Goal: Transaction & Acquisition: Purchase product/service

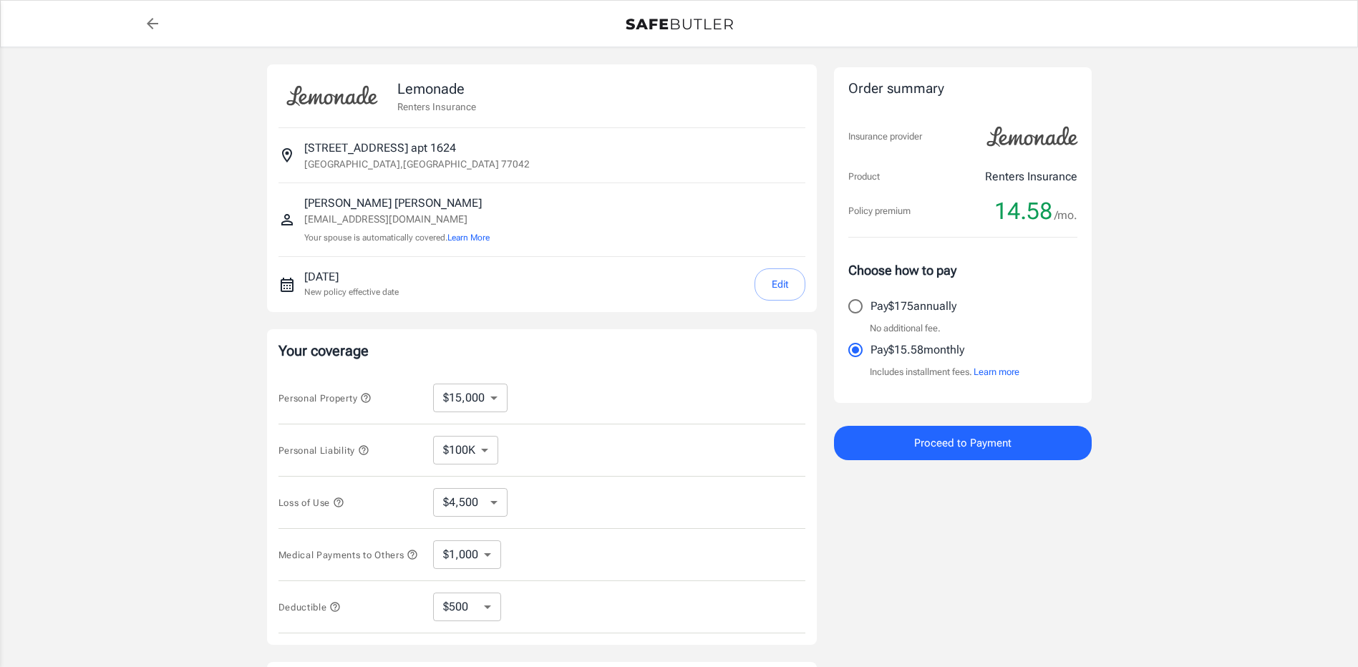
select select "15000"
select select "500"
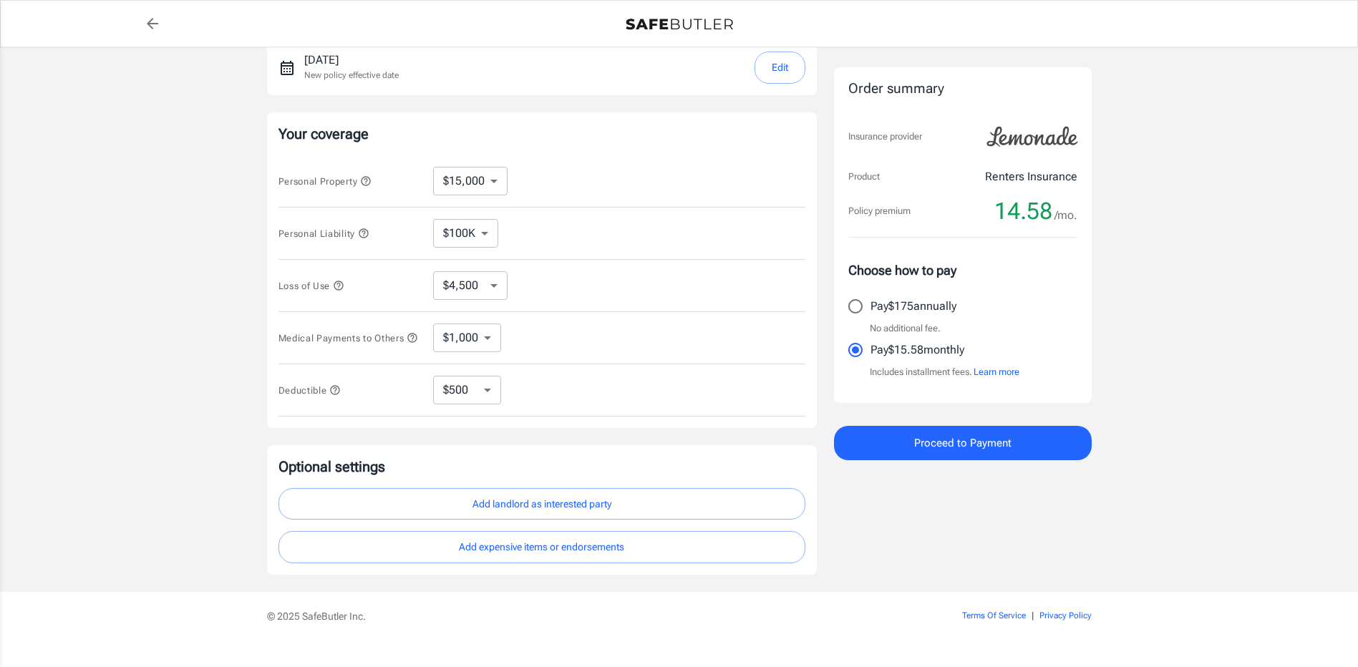
scroll to position [248, 0]
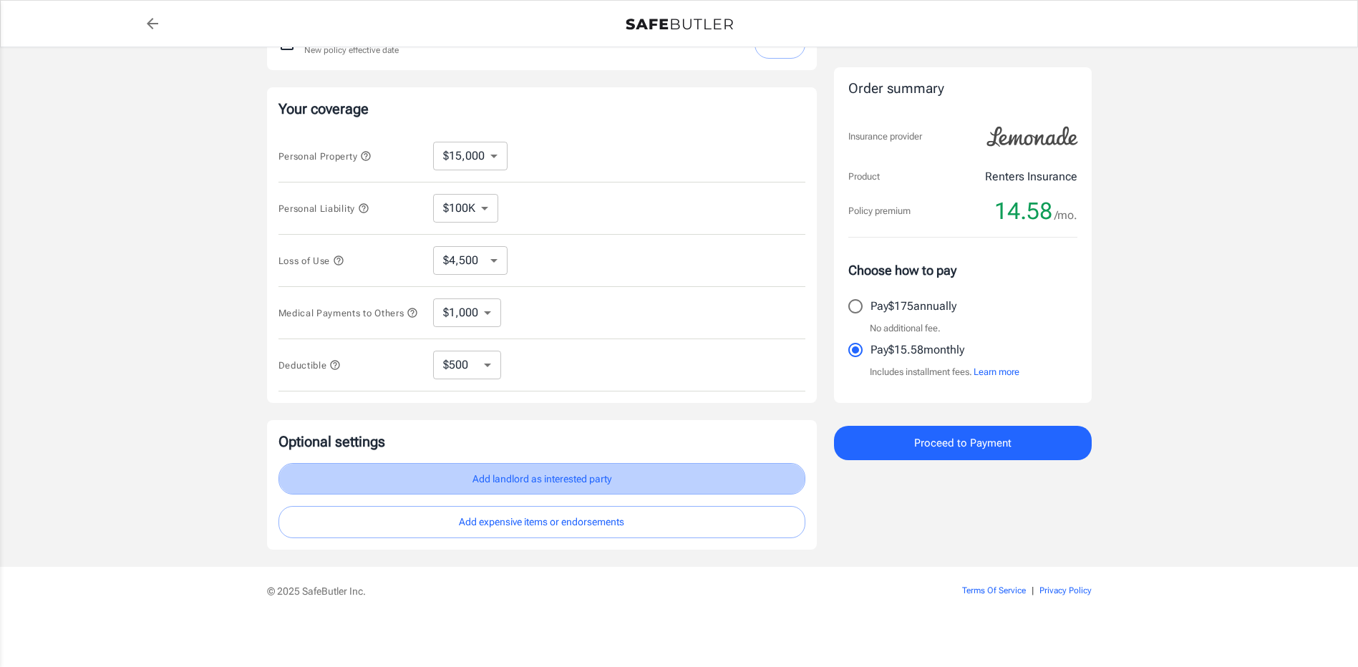
click at [616, 475] on button "Add landlord as interested party" at bounding box center [542, 479] width 527 height 32
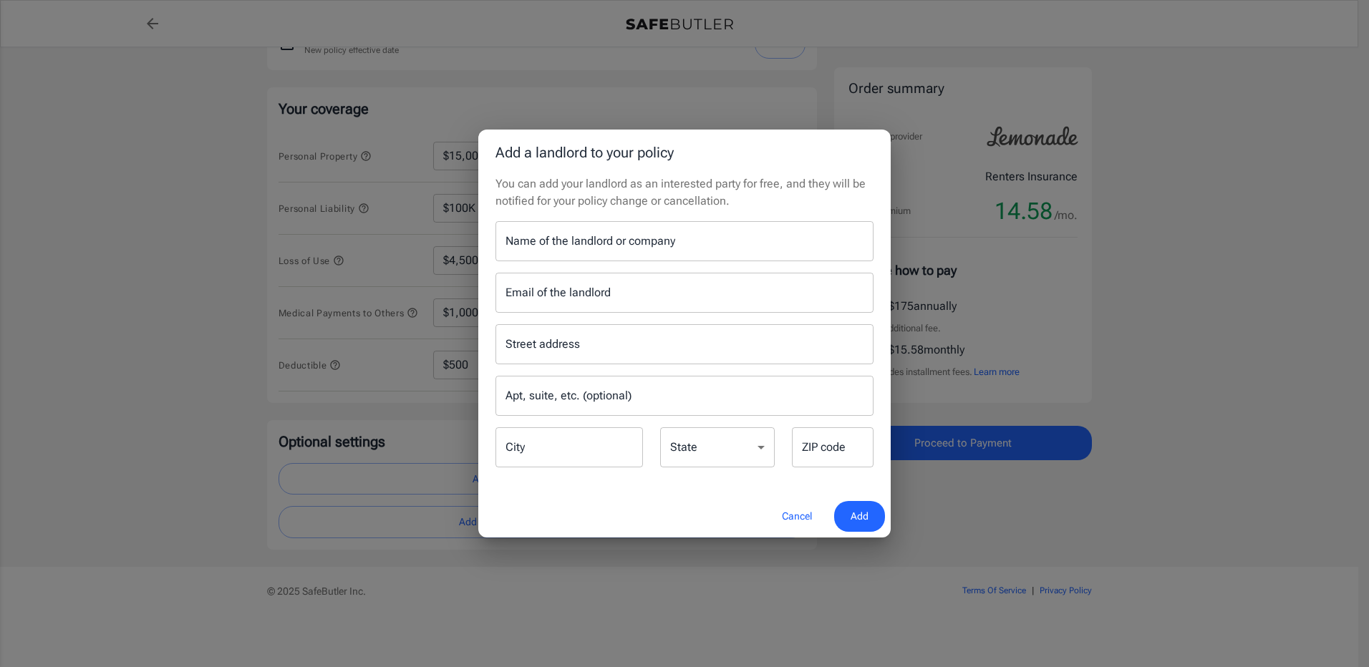
click at [596, 244] on input "Name of the landlord or company" at bounding box center [684, 241] width 378 height 40
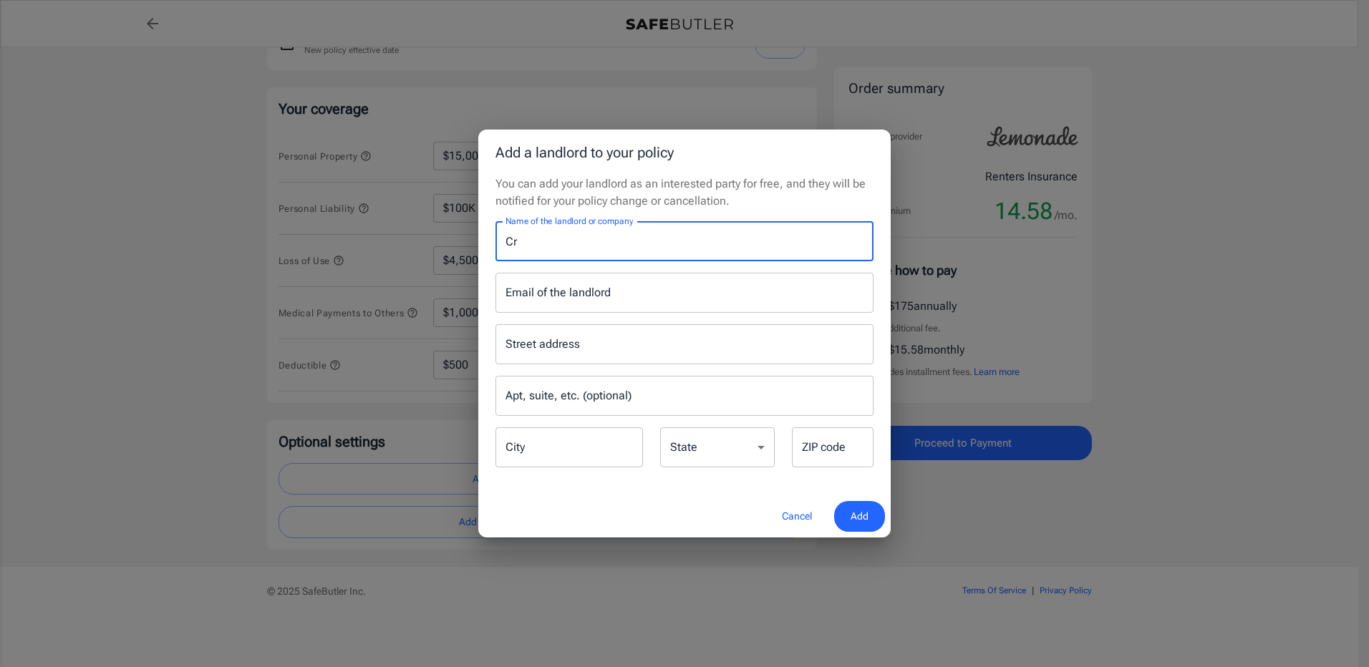
type input "C"
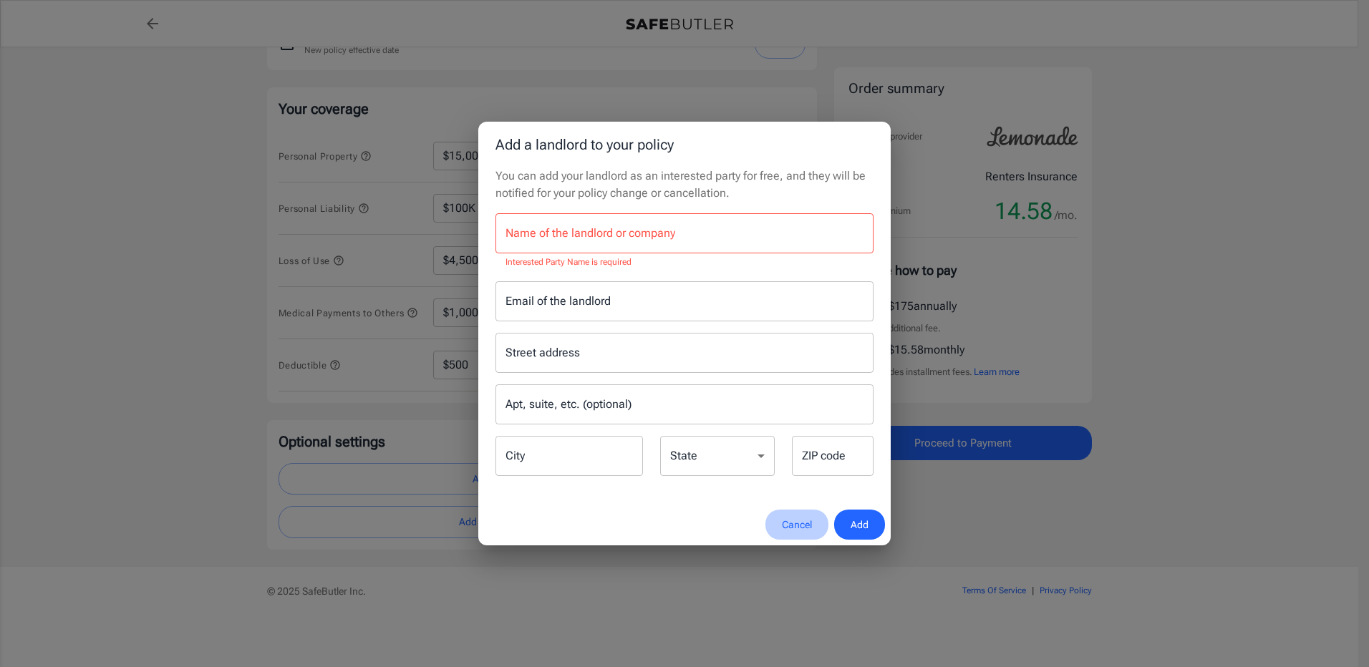
click at [799, 531] on button "Cancel" at bounding box center [796, 525] width 63 height 31
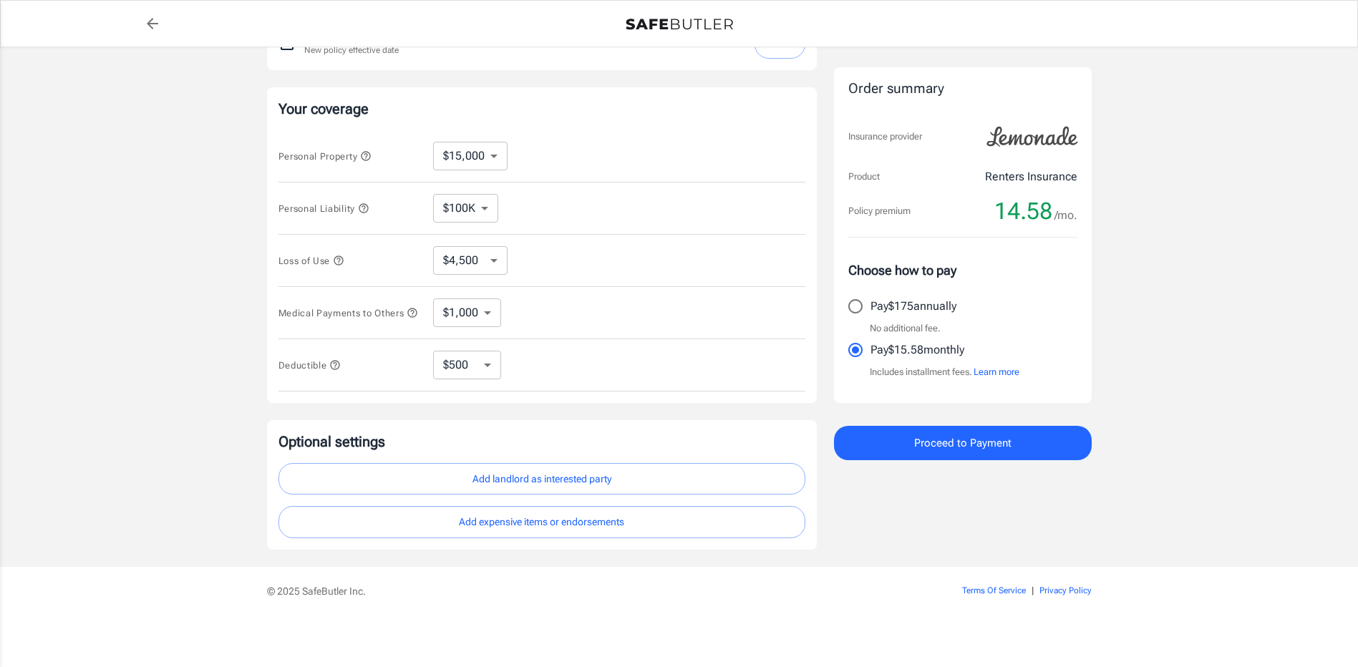
scroll to position [0, 0]
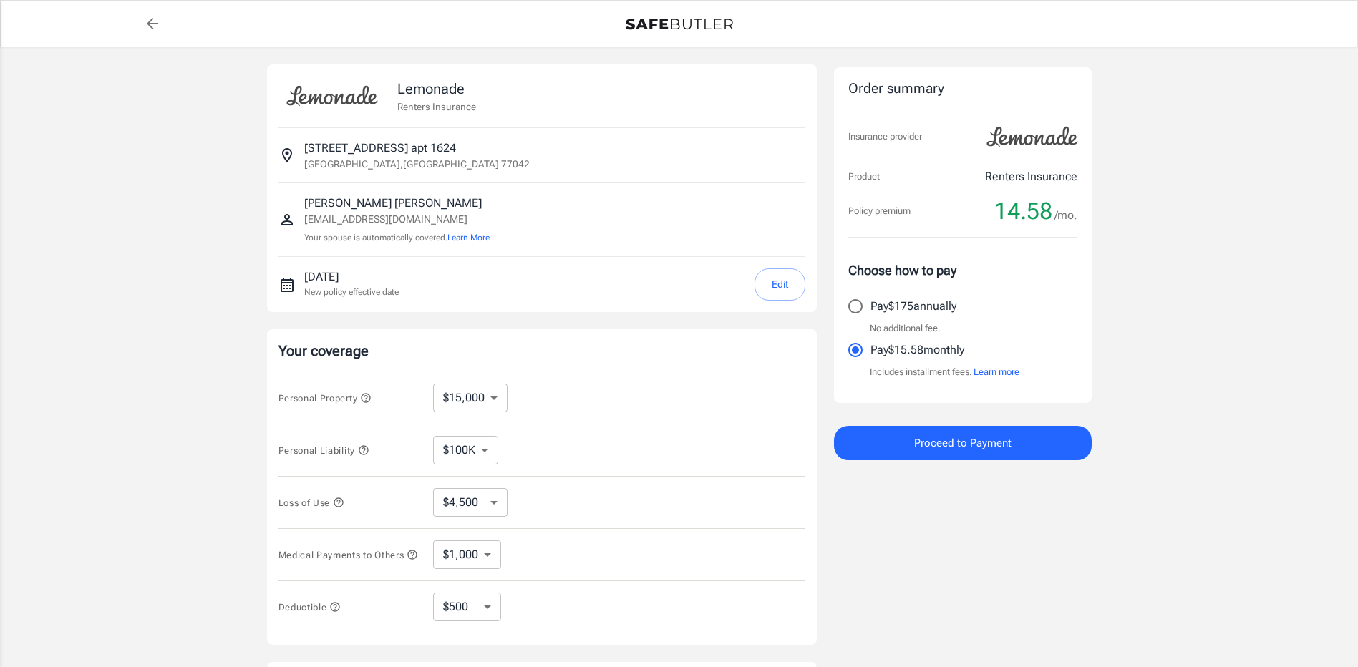
click at [914, 444] on button "Proceed to Payment" at bounding box center [963, 443] width 258 height 34
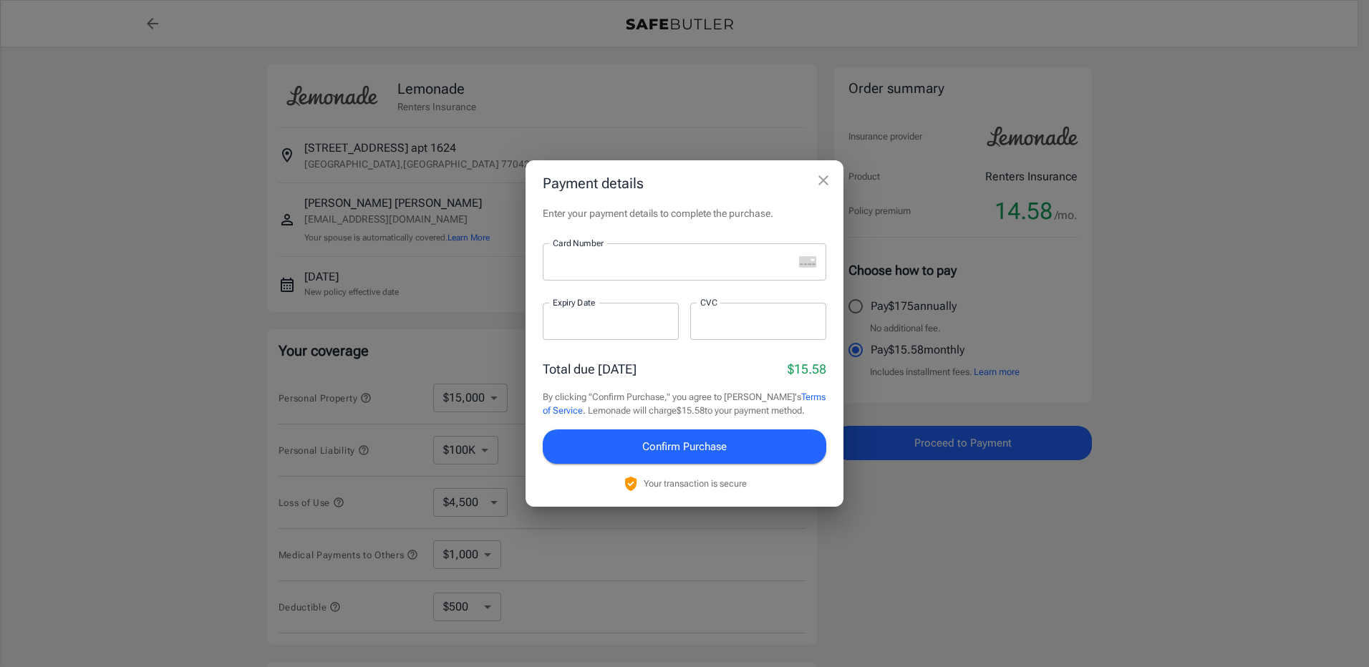
click at [832, 181] on button "close" at bounding box center [823, 180] width 29 height 29
